Goal: Task Accomplishment & Management: Manage account settings

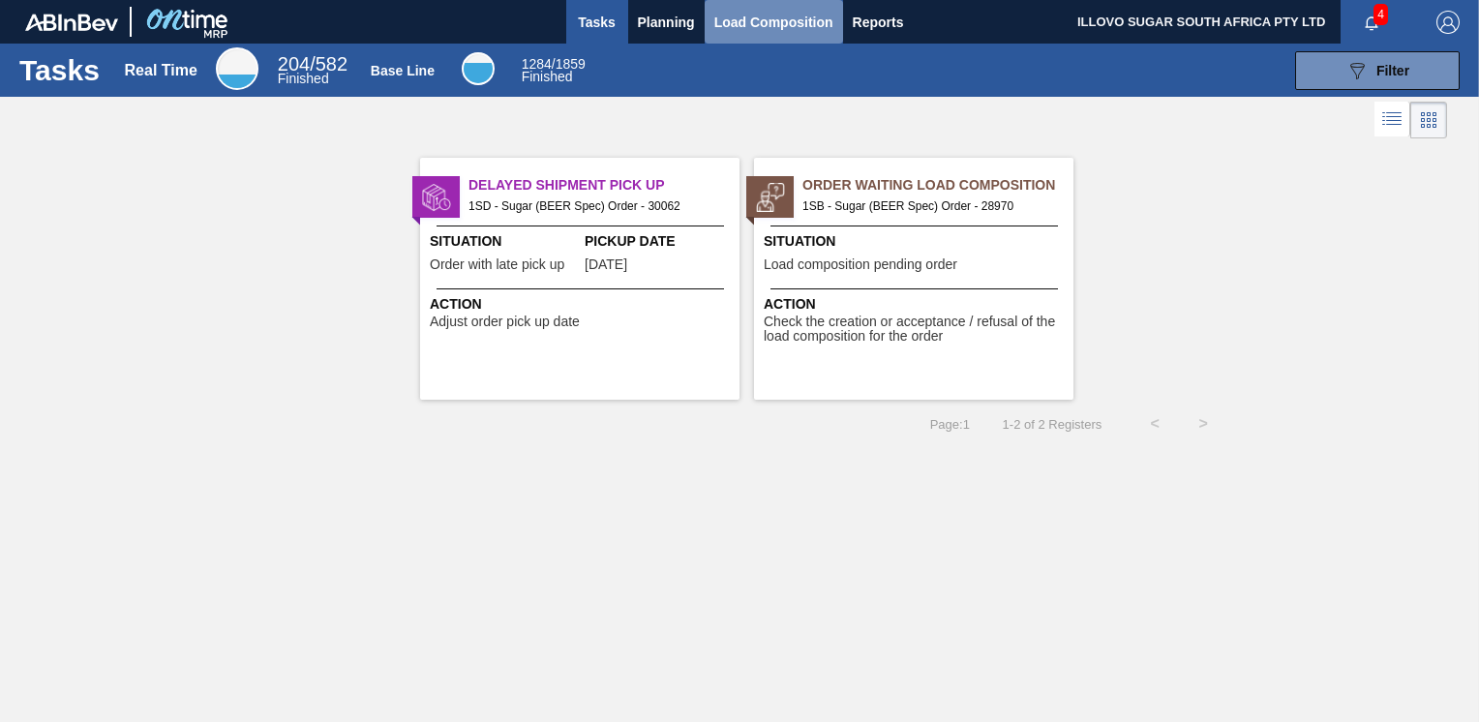
click at [782, 18] on span "Load Composition" at bounding box center [773, 22] width 119 height 23
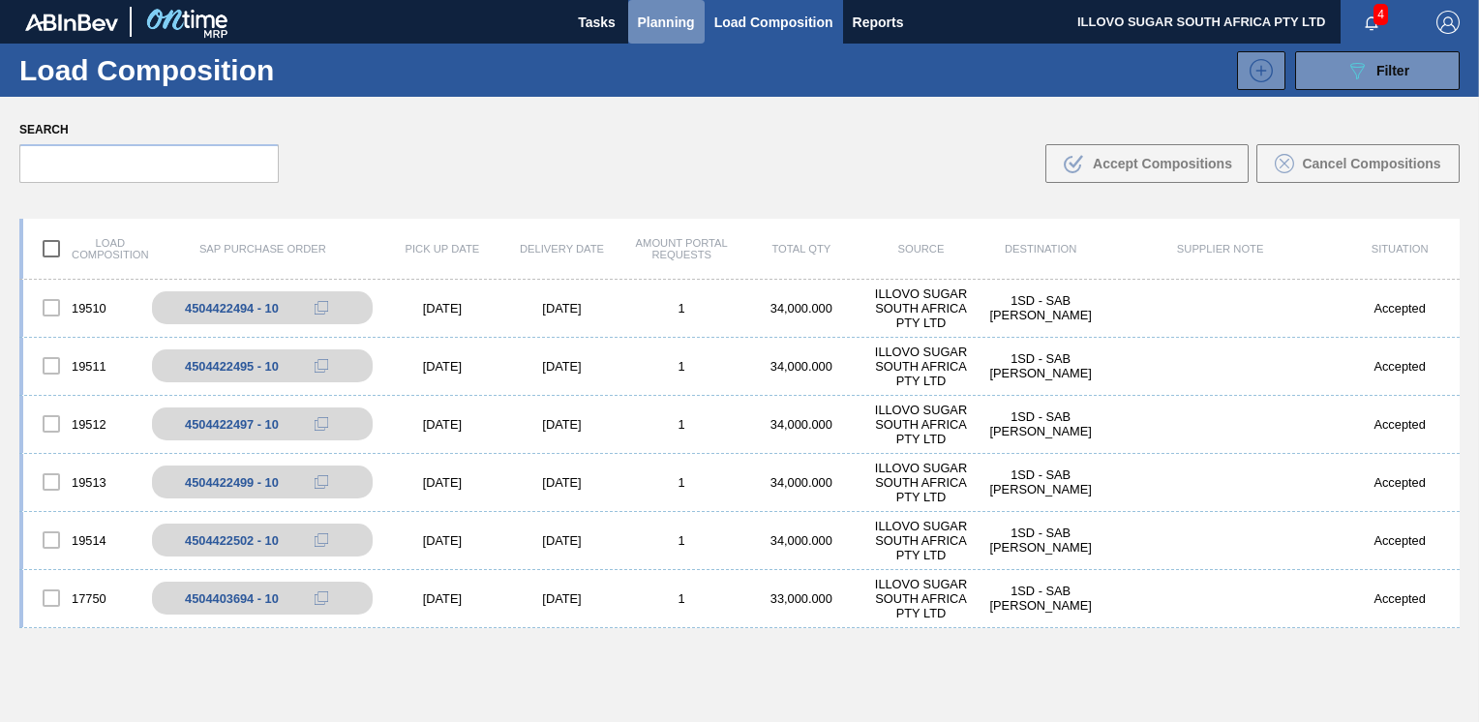
click at [661, 25] on span "Planning" at bounding box center [666, 22] width 57 height 23
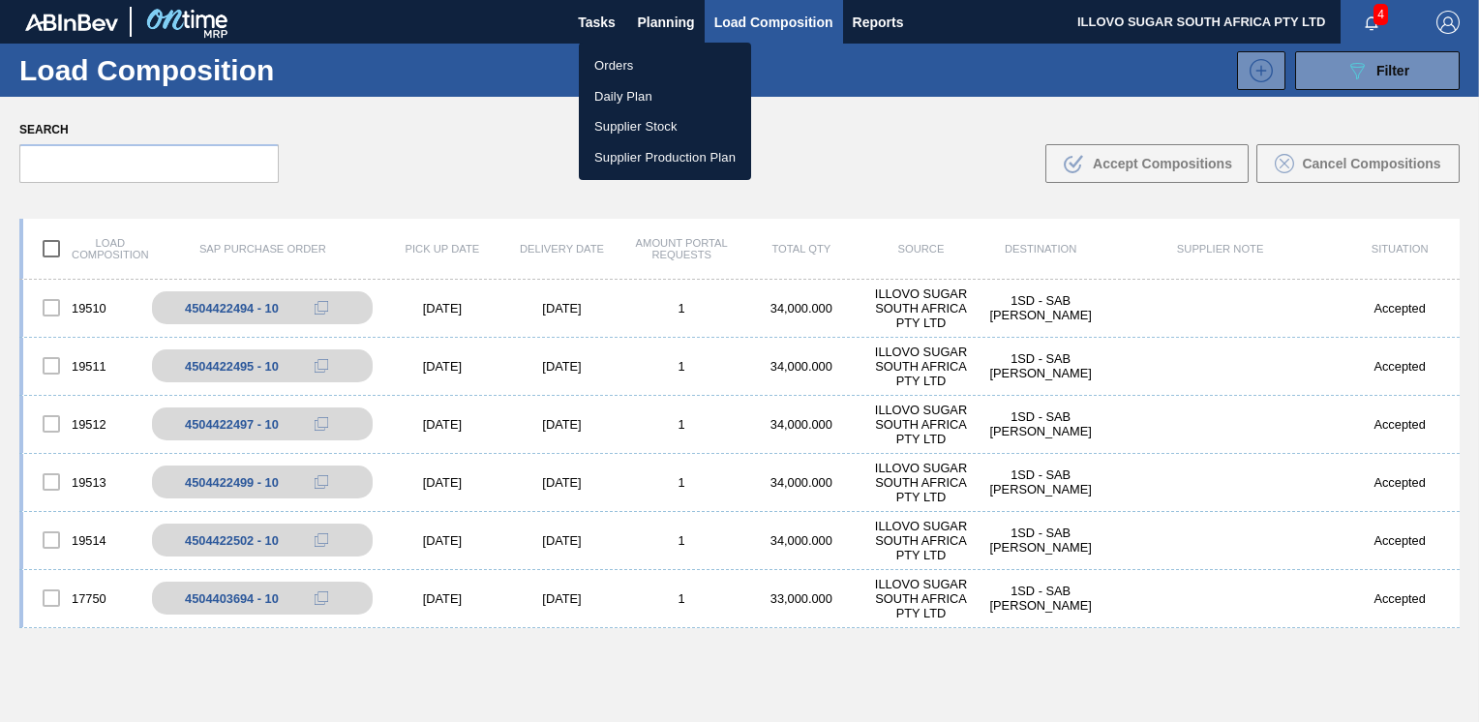
click at [622, 63] on li "Orders" at bounding box center [665, 65] width 172 height 31
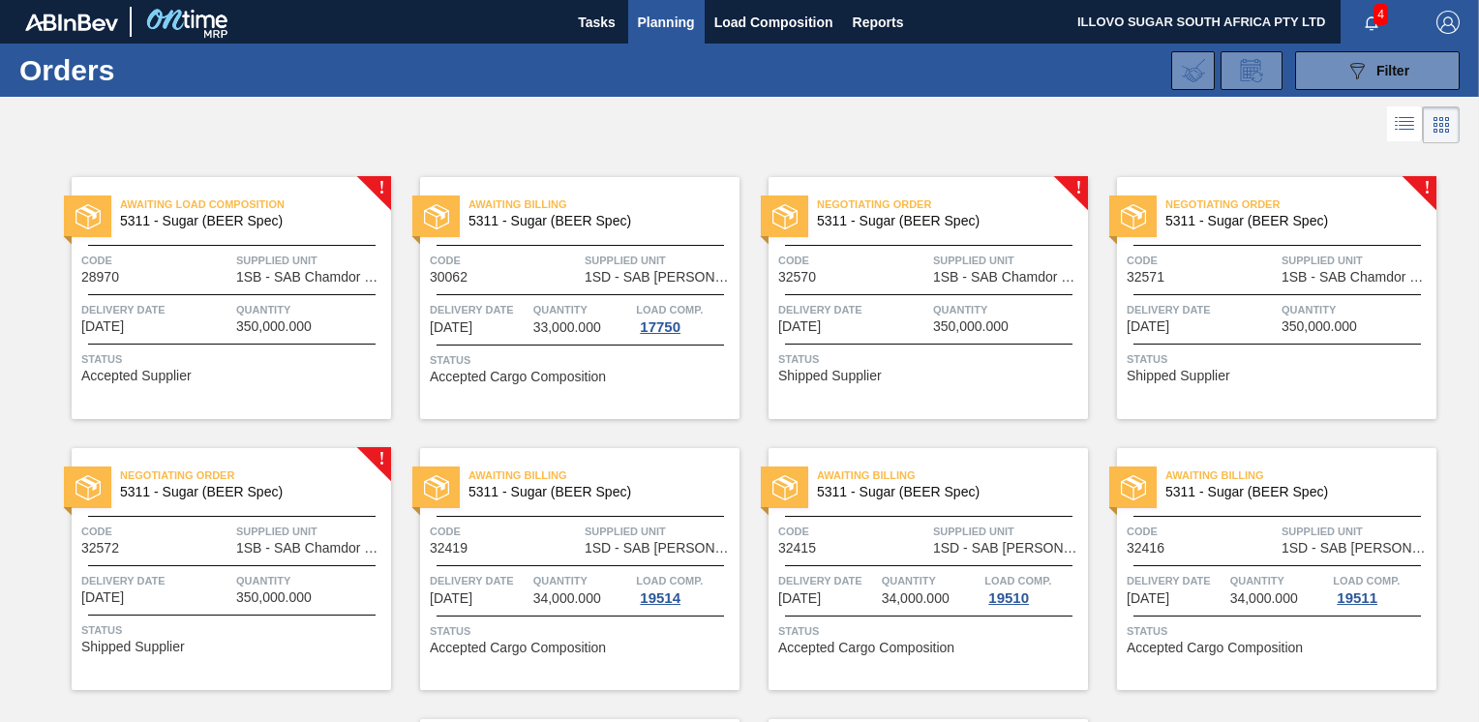
click at [852, 285] on div "Negotiating Order 5311 - Sugar (BEER Spec) Code 32570 Supplied Unit 1SB - SAB C…" at bounding box center [928, 298] width 319 height 242
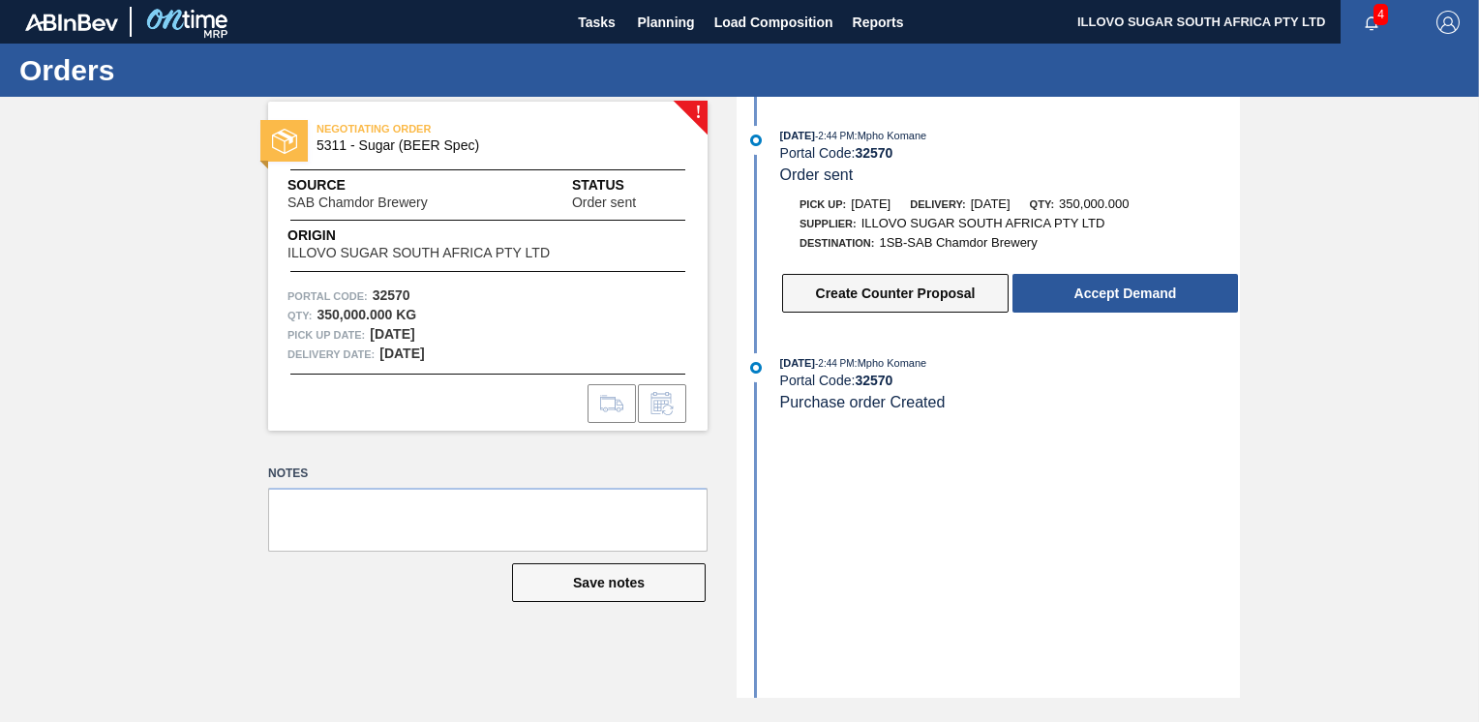
click at [902, 297] on button "Create Counter Proposal" at bounding box center [895, 293] width 227 height 39
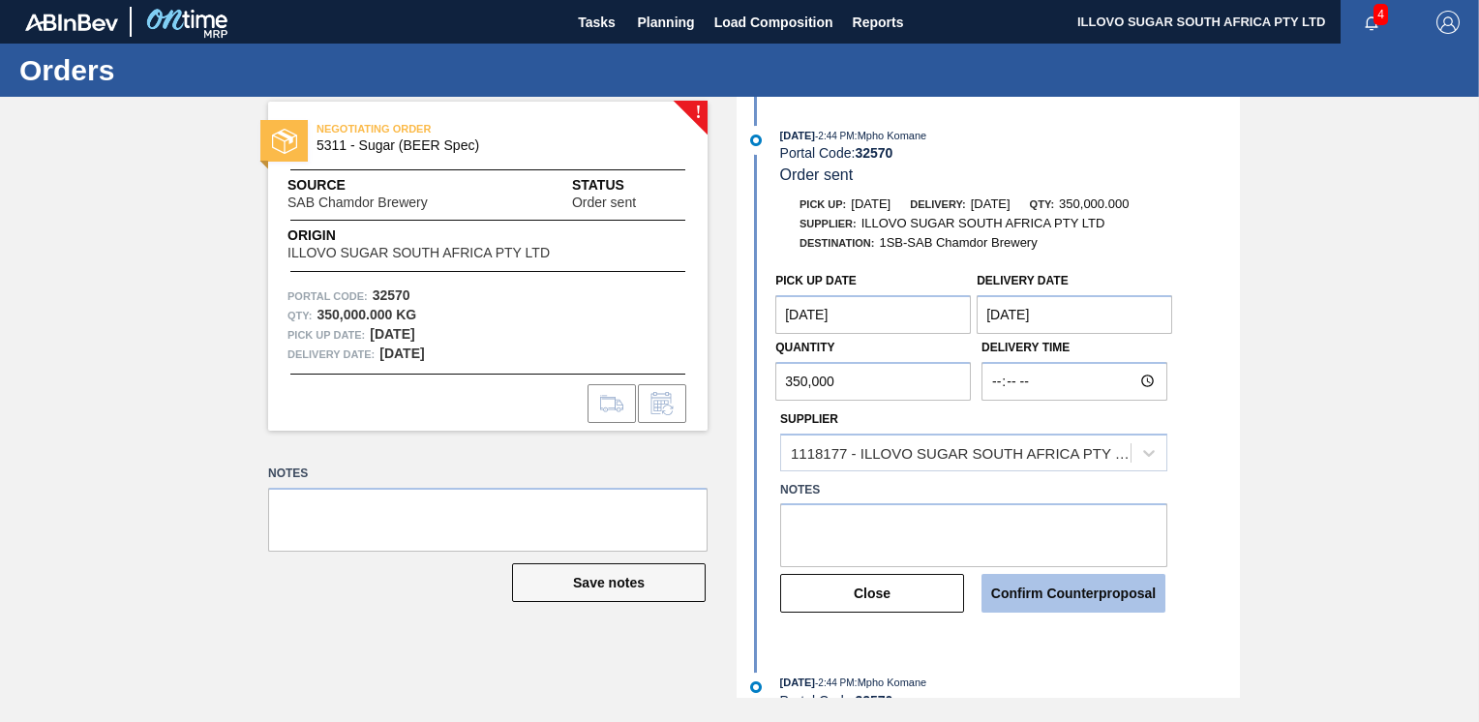
click at [1051, 602] on button "Confirm Counterproposal" at bounding box center [1074, 593] width 184 height 39
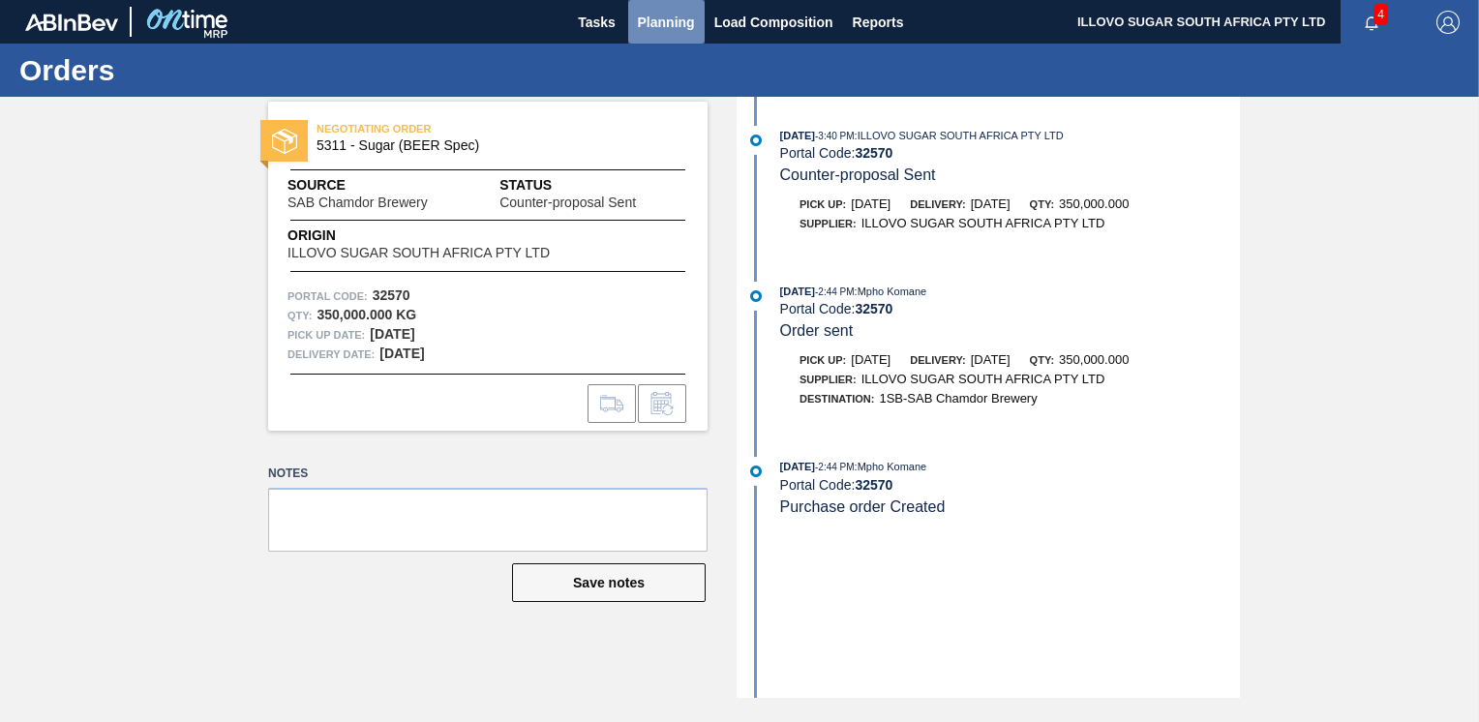
click at [674, 21] on span "Planning" at bounding box center [666, 22] width 57 height 23
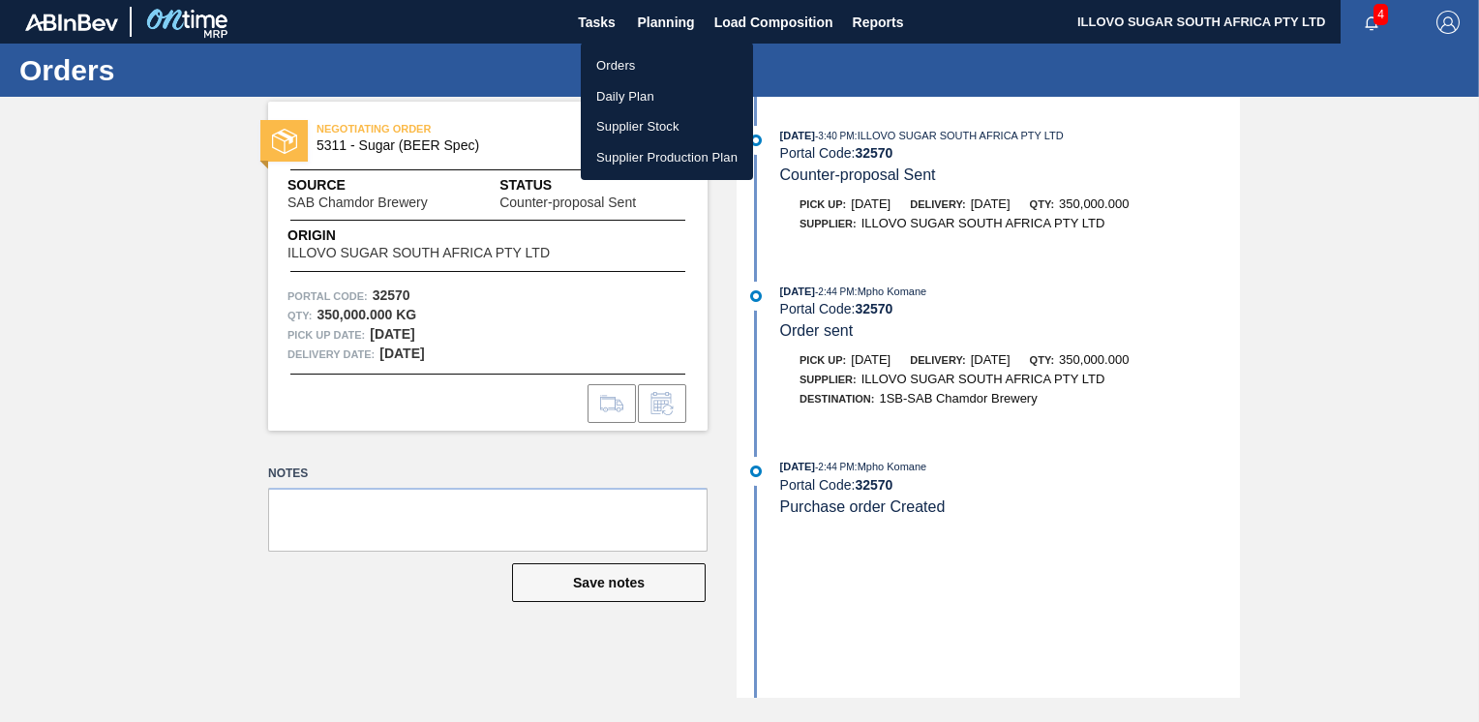
click at [629, 66] on li "Orders" at bounding box center [667, 65] width 172 height 31
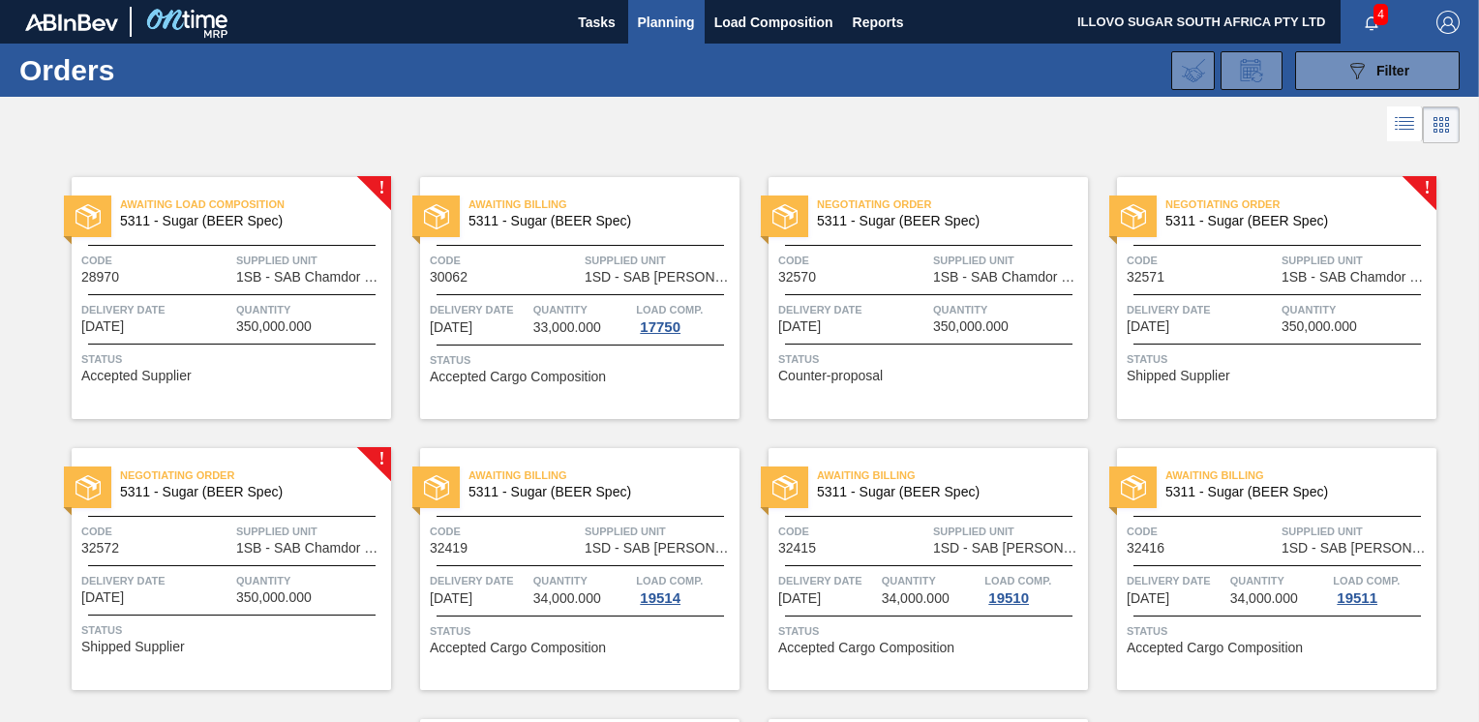
click at [1168, 300] on span "Delivery Date" at bounding box center [1202, 309] width 150 height 19
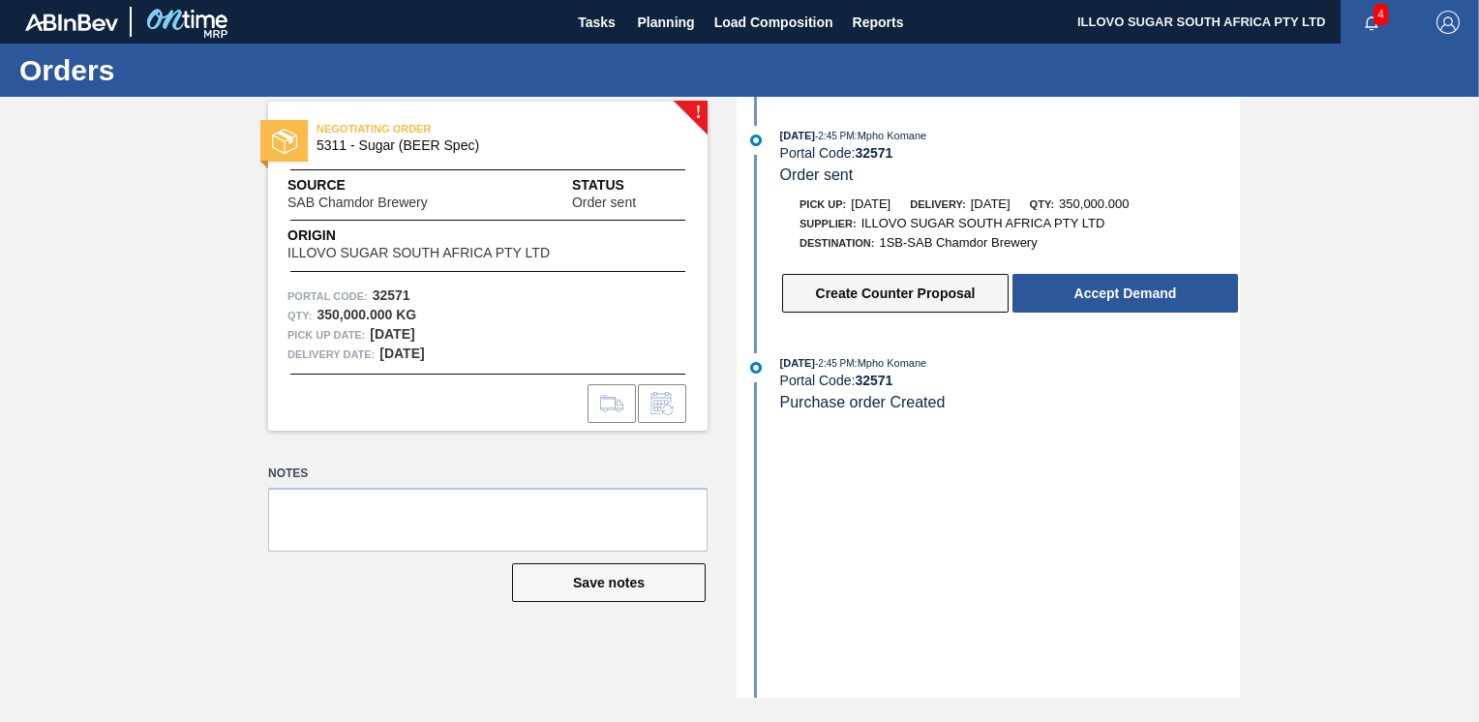
click at [864, 309] on button "Create Counter Proposal" at bounding box center [895, 293] width 227 height 39
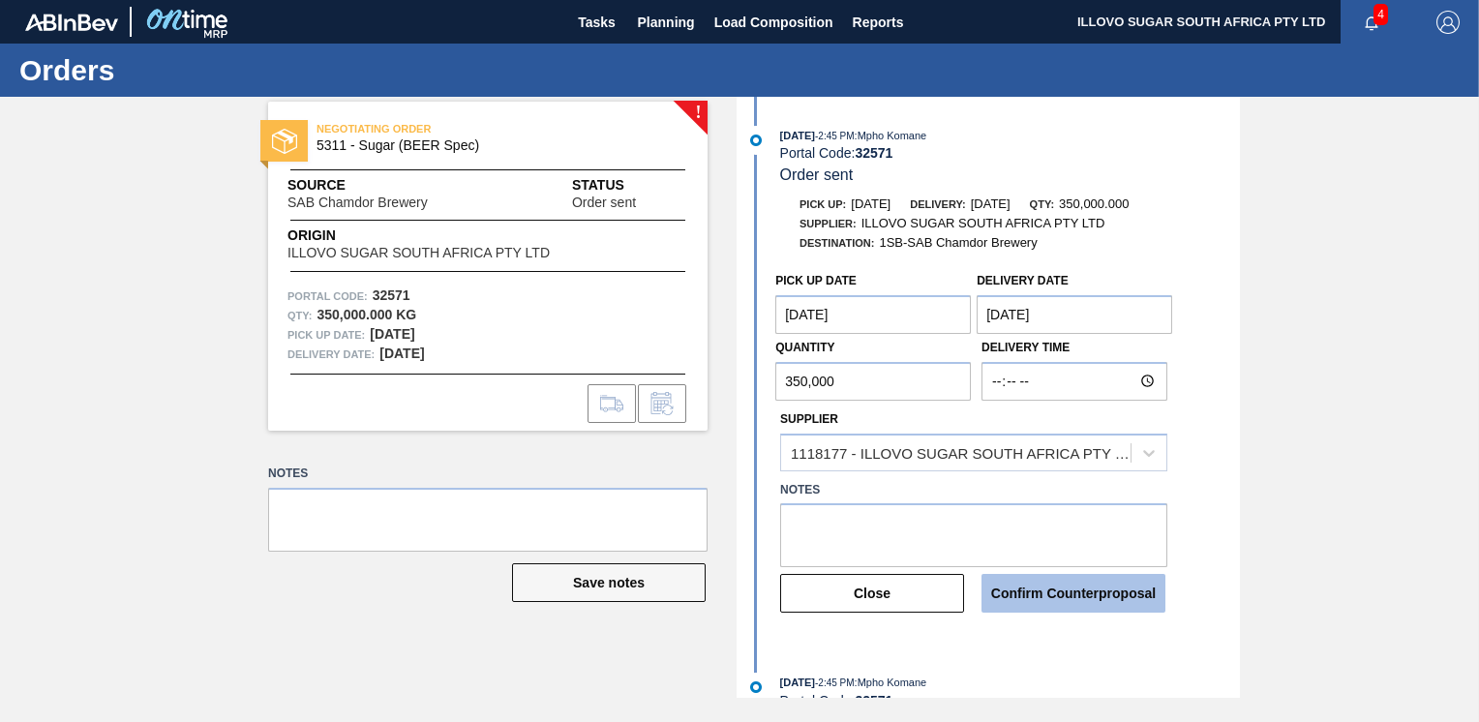
click at [1088, 592] on button "Confirm Counterproposal" at bounding box center [1074, 593] width 184 height 39
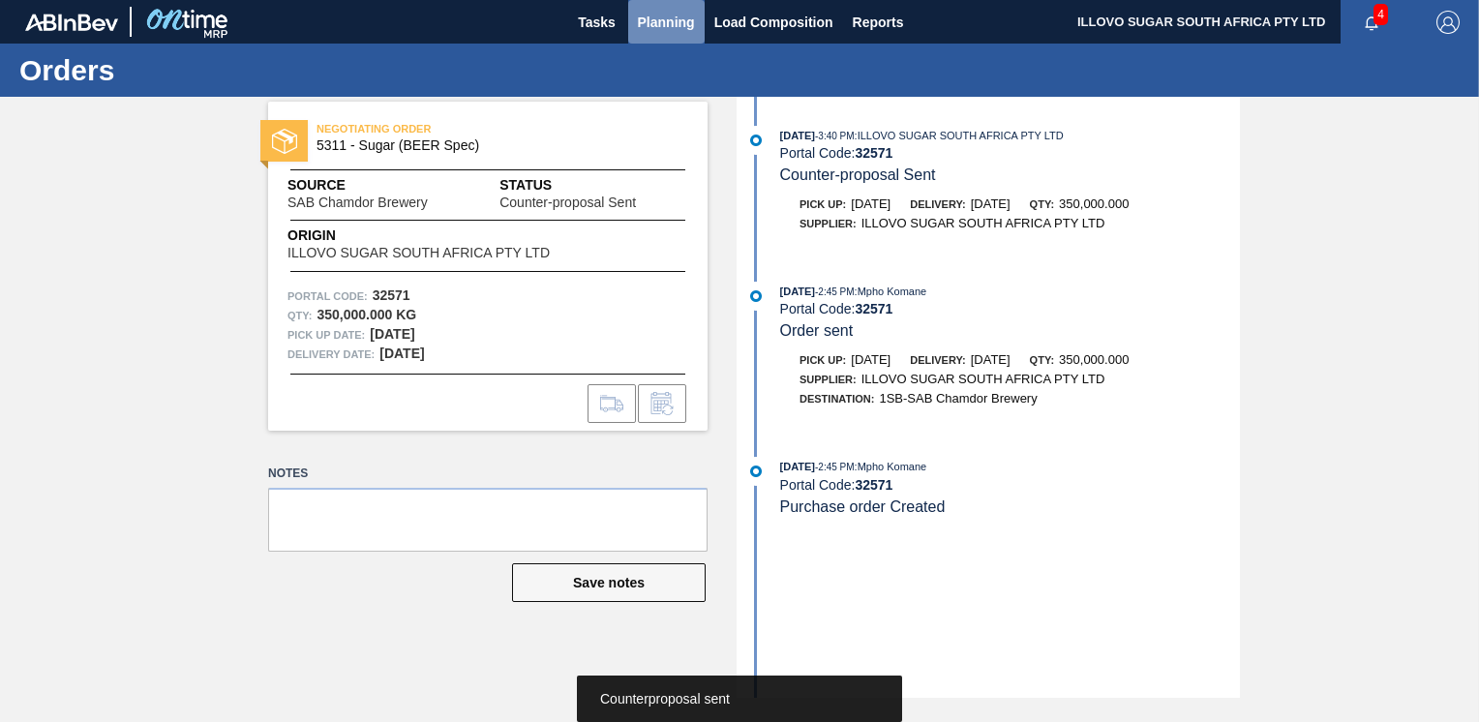
click at [643, 21] on span "Planning" at bounding box center [666, 22] width 57 height 23
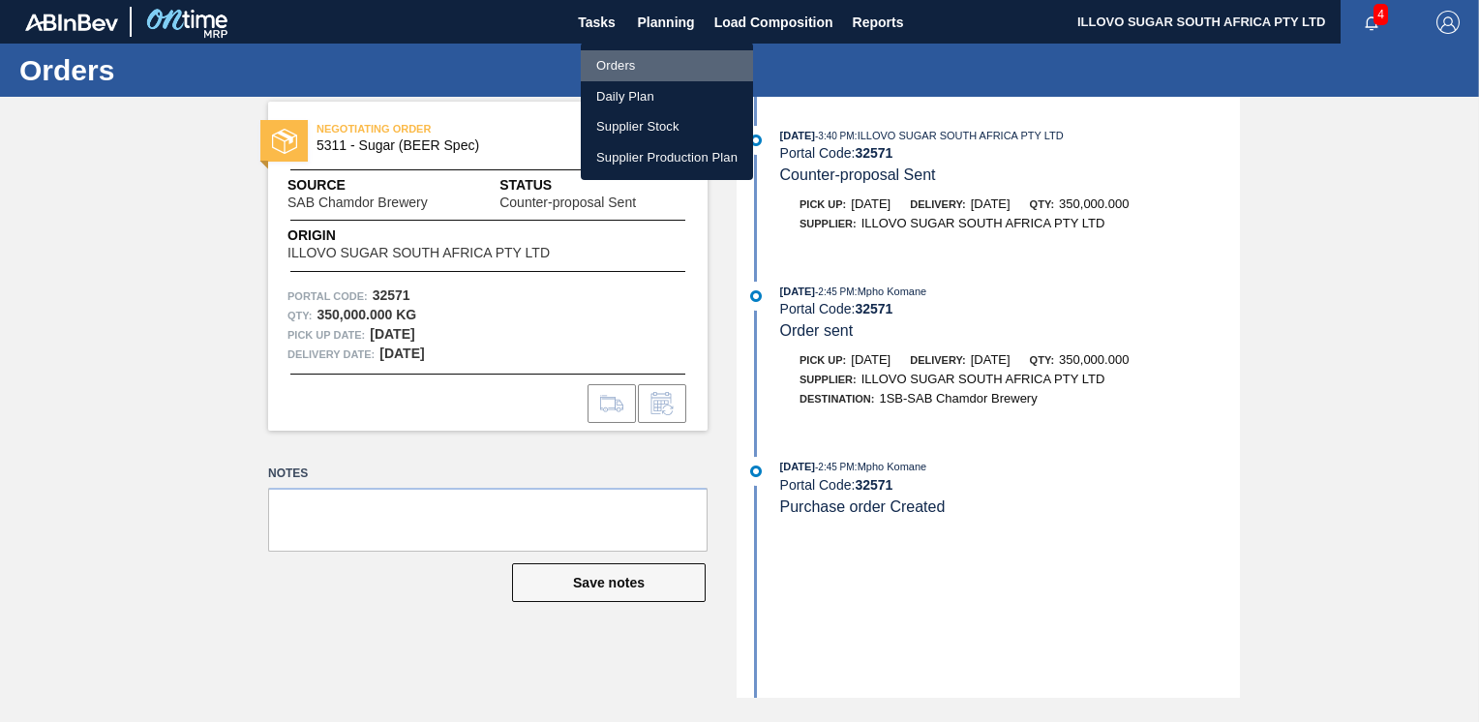
click at [640, 64] on li "Orders" at bounding box center [667, 65] width 172 height 31
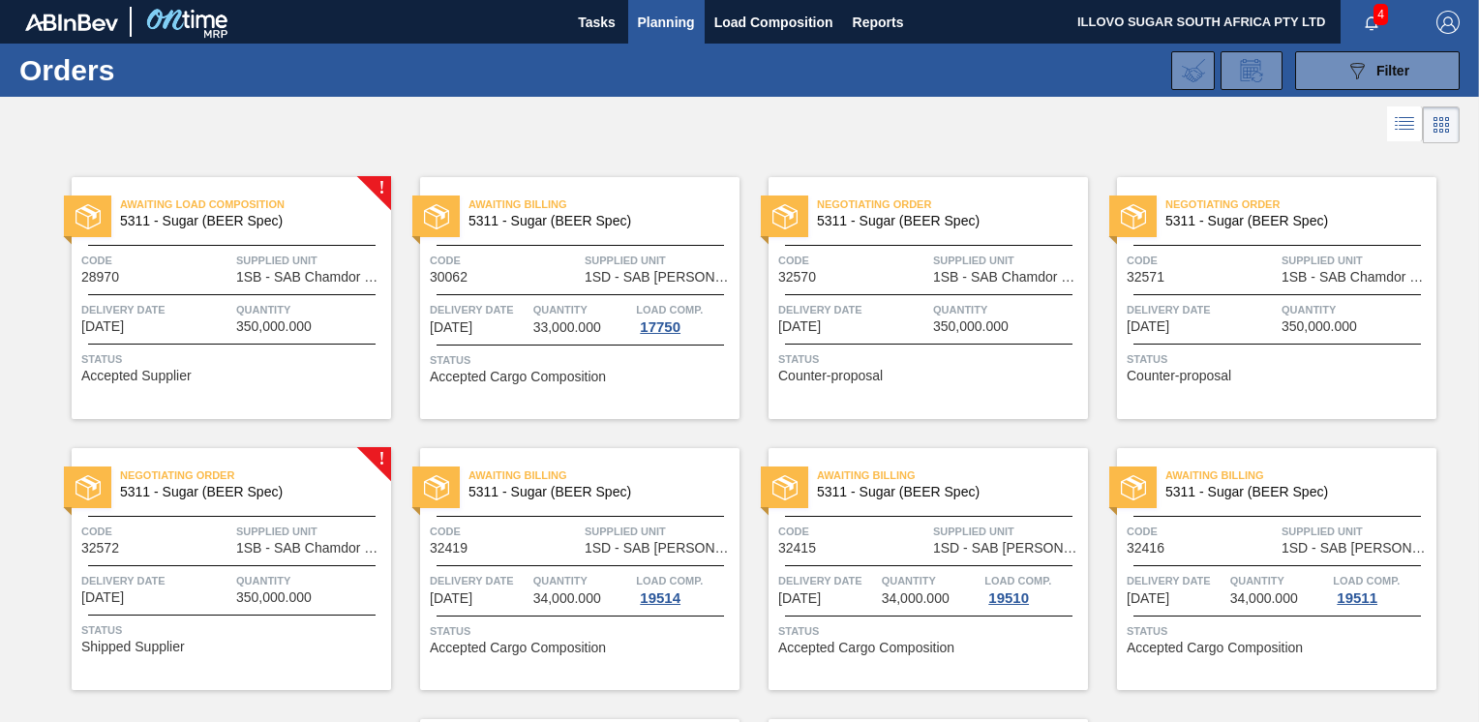
click at [168, 555] on div "Code 32572" at bounding box center [156, 539] width 150 height 34
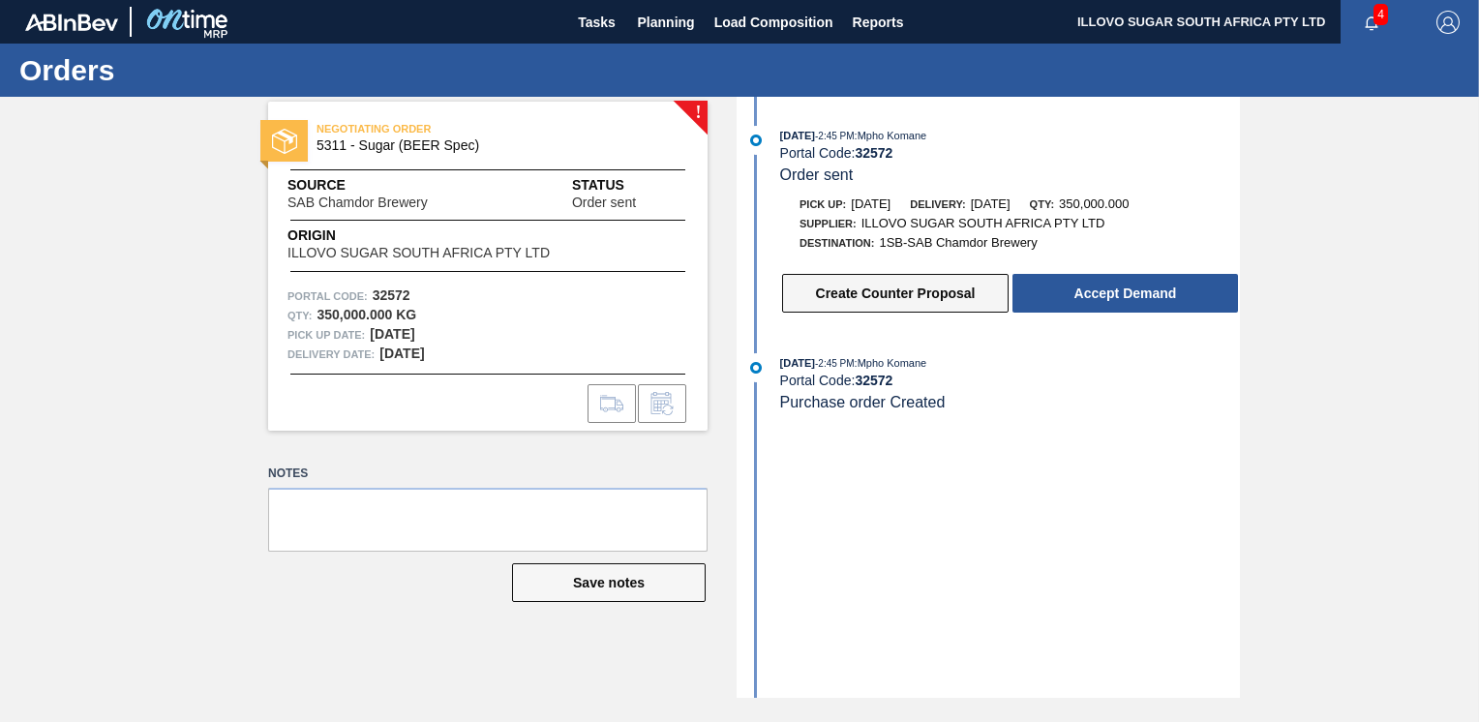
click at [848, 296] on button "Create Counter Proposal" at bounding box center [895, 293] width 227 height 39
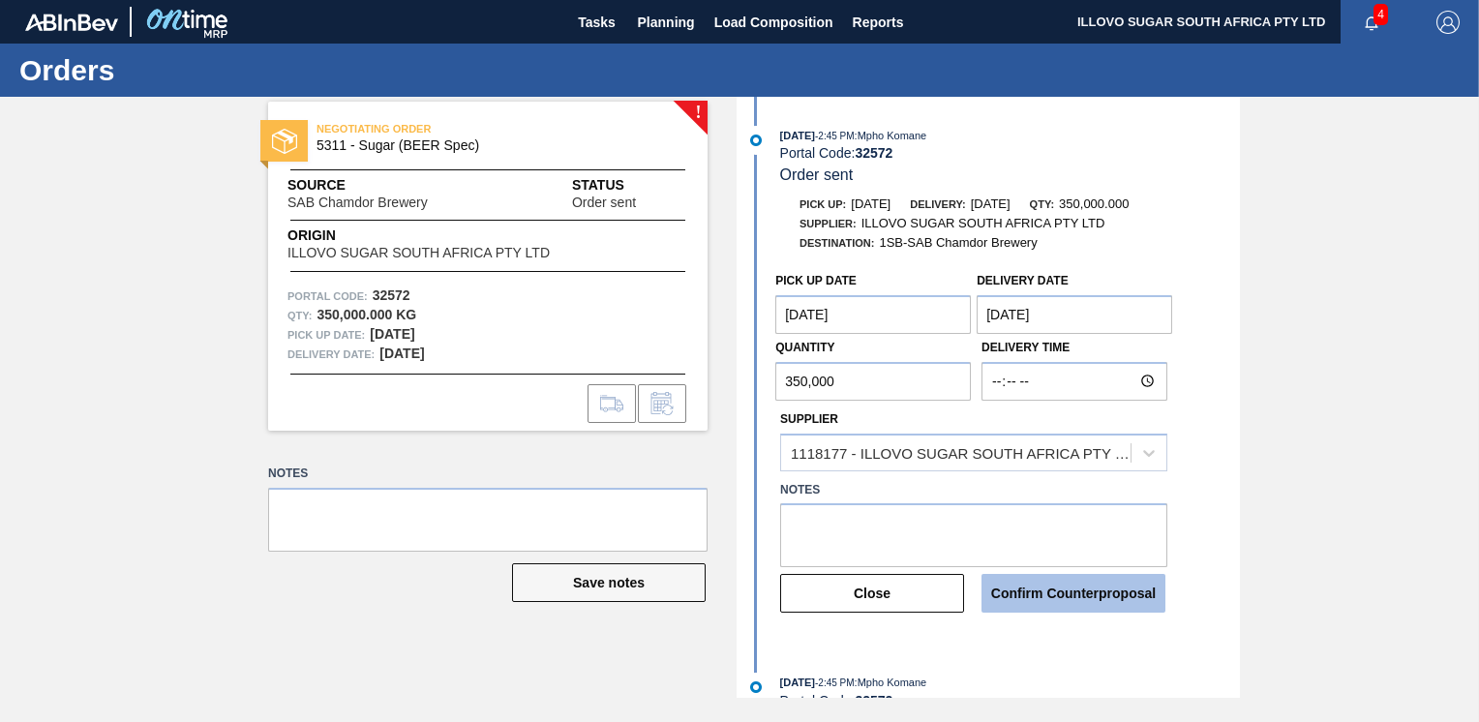
click at [1088, 598] on button "Confirm Counterproposal" at bounding box center [1074, 593] width 184 height 39
